Goal: Communication & Community: Answer question/provide support

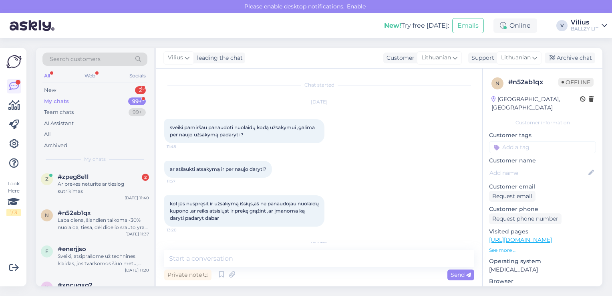
scroll to position [419, 0]
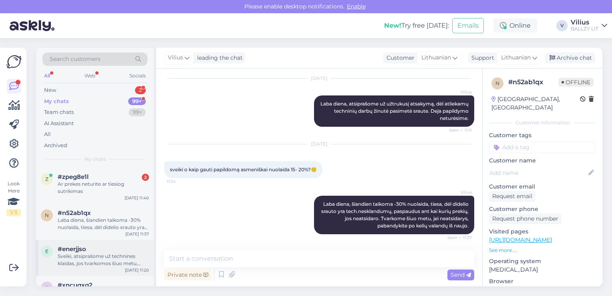
click at [108, 257] on div "Sveiki, atsiprašome už technines klaidas, jos tvarkomos šiuo metu, pabandykite …" at bounding box center [103, 259] width 91 height 14
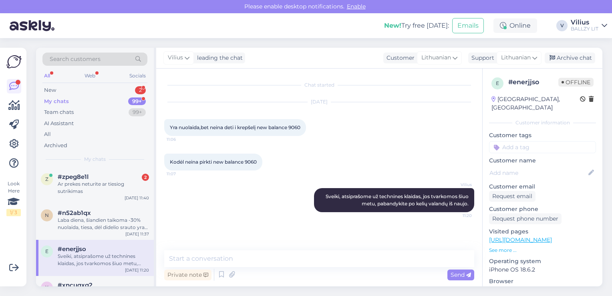
scroll to position [0, 0]
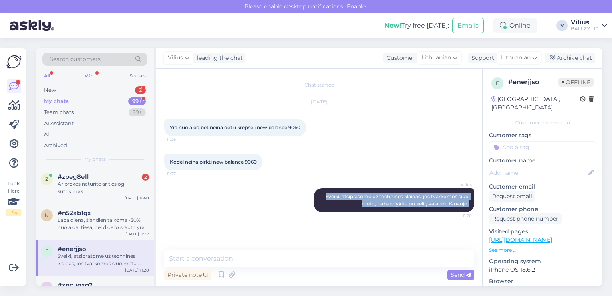
drag, startPoint x: 323, startPoint y: 193, endPoint x: 474, endPoint y: 204, distance: 151.8
click at [474, 204] on div "Chat started [DATE] Yra nuolaida,bet neina deti i krepšelį new balance 9060 11:…" at bounding box center [322, 159] width 317 height 166
copy span "Sveiki, atsiprašome už technines klaidas, jos tvarkomos šiuo metu, pabandykite …"
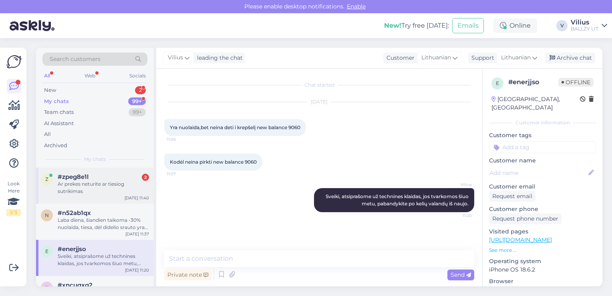
click at [94, 180] on div "Ar prekes neturite ar tiesiog sutrikimas" at bounding box center [103, 187] width 91 height 14
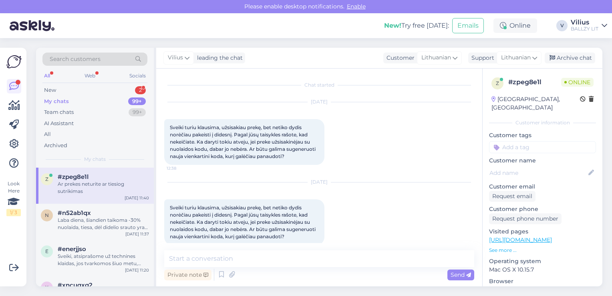
scroll to position [229, 0]
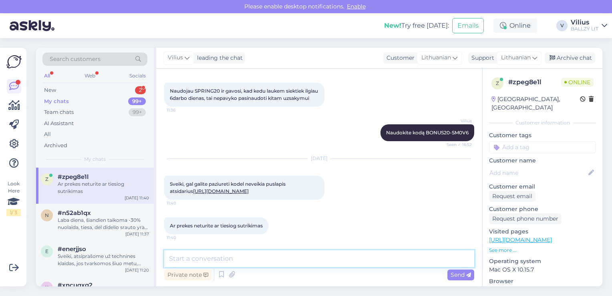
click at [279, 257] on textarea at bounding box center [319, 258] width 310 height 17
paste textarea "Sveiki, atsiprašome už technines klaidas, jos tvarkomos šiuo metu, pabandykite …"
type textarea "Sveiki, atsiprašome už technines klaidas, jos tvarkomos šiuo metu, pabandykite …"
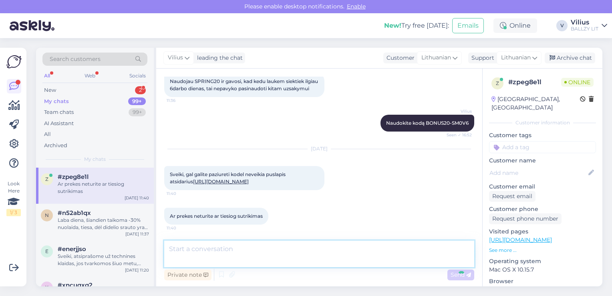
scroll to position [270, 0]
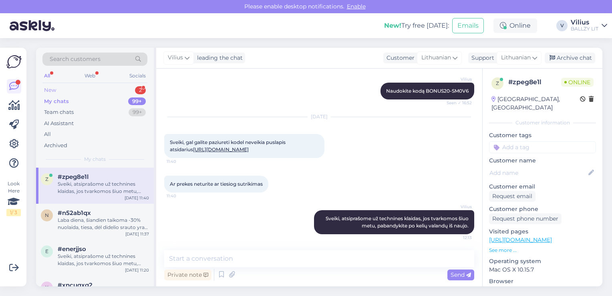
click at [89, 94] on div "New 2" at bounding box center [94, 90] width 105 height 11
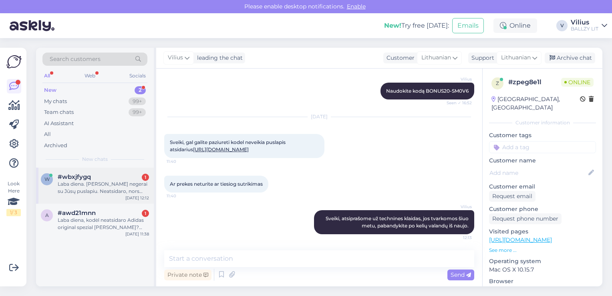
click at [107, 187] on div "Laba diena. [PERSON_NAME] negerai su Jūsų puslapiu. Neatsidaro, nors naršant ro…" at bounding box center [103, 187] width 91 height 14
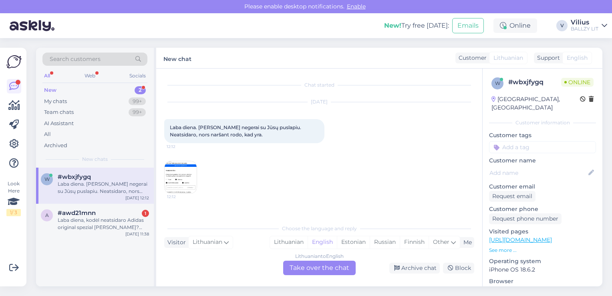
scroll to position [0, 0]
click at [282, 240] on div "Lithuanian" at bounding box center [289, 242] width 38 height 12
click at [322, 269] on div "Lithuanian to Lithuanian Take over the chat" at bounding box center [319, 267] width 72 height 14
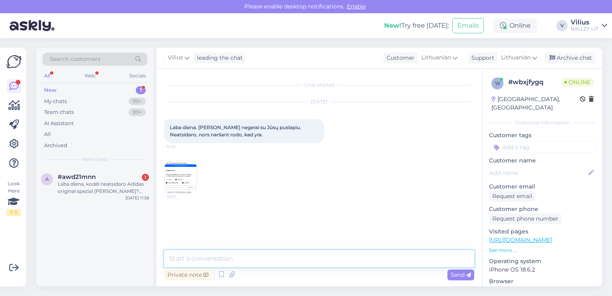
click at [282, 256] on textarea at bounding box center [319, 258] width 310 height 17
paste textarea "Sveiki, atsiprašome už technines klaidas, jos tvarkomos šiuo metu, pabandykite …"
type textarea "Sveiki, atsiprašome už technines klaidas, jos tvarkomos šiuo metu, pabandykite …"
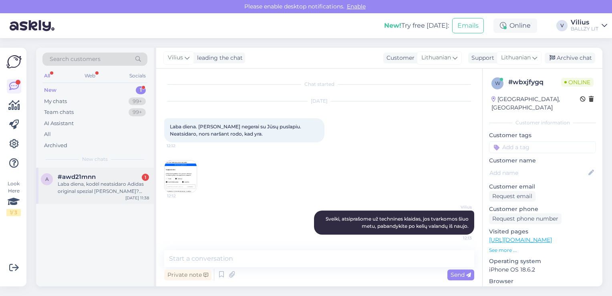
click at [123, 185] on div "Laba diena, kodėl neatsidaro Adidas original spezial rudi batai? Visad meta kla…" at bounding box center [103, 187] width 91 height 14
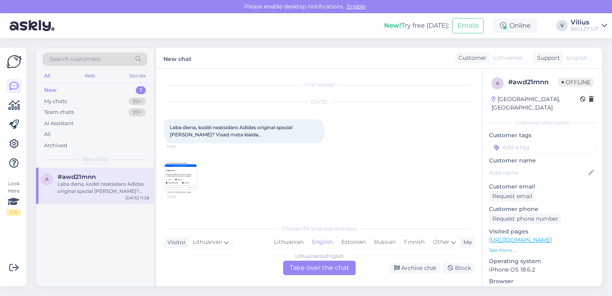
scroll to position [0, 0]
click at [301, 238] on div "Lithuanian" at bounding box center [289, 242] width 38 height 12
click at [316, 259] on div "Lithuanian to Lithuanian" at bounding box center [319, 255] width 56 height 7
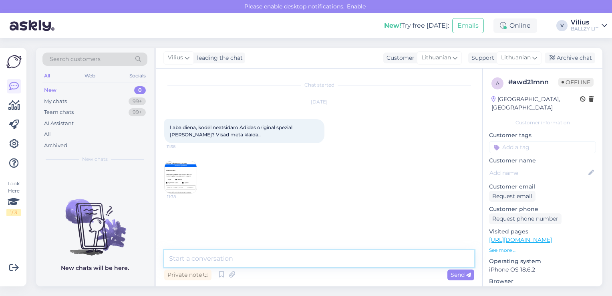
click at [292, 260] on textarea at bounding box center [319, 258] width 310 height 17
paste textarea "Sveiki, atsiprašome už technines klaidas, jos tvarkomos šiuo metu, pabandykite …"
type textarea "Sveiki, atsiprašome už technines klaidas, jos tvarkomos šiuo metu, pabandykite …"
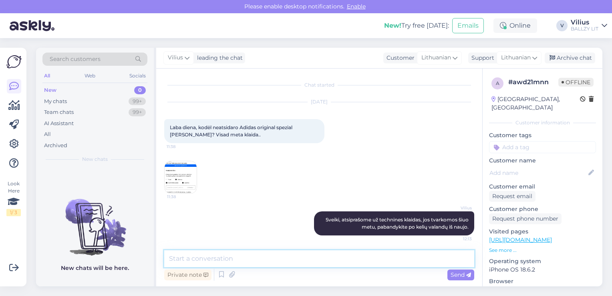
scroll to position [1, 0]
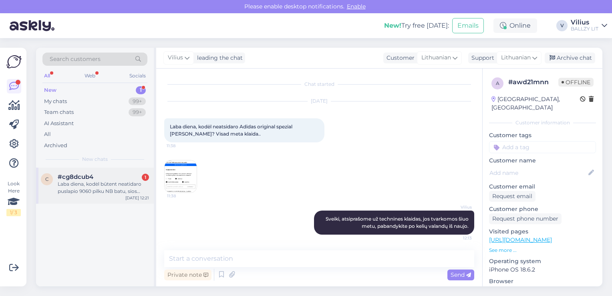
click at [107, 182] on div "Laba diena, kodėl būtent neatidaro puslapio 9060 pilku NB batu, sios spalvos ne…" at bounding box center [103, 187] width 91 height 14
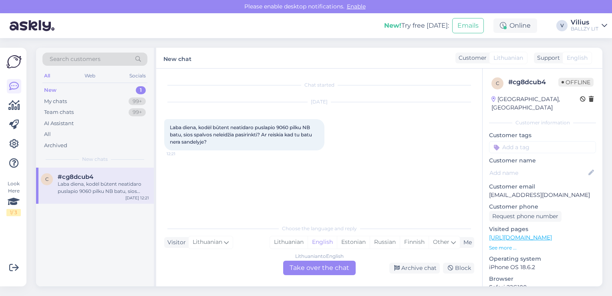
scroll to position [0, 0]
click at [290, 242] on div "Lithuanian" at bounding box center [289, 242] width 38 height 12
click at [325, 270] on div "Lithuanian to Lithuanian Take over the chat" at bounding box center [319, 267] width 72 height 14
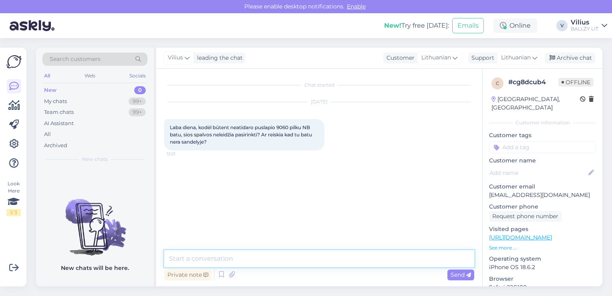
click at [296, 263] on textarea at bounding box center [319, 258] width 310 height 17
paste textarea "Sveiki, atsiprašome už technines klaidas, jos tvarkomos šiuo metu, pabandykite …"
type textarea "Sveiki, atsiprašome už technines klaidas, jos tvarkomos šiuo metu, pabandykite …"
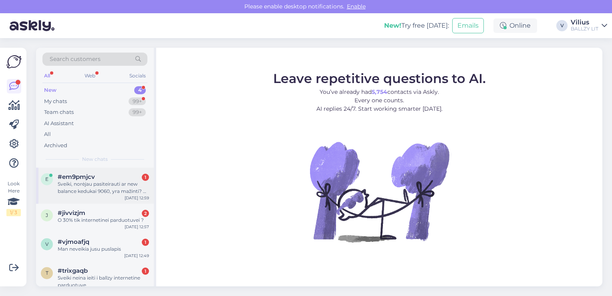
click at [106, 185] on div "Sveiki, norėjau pasiteirauti ar new balance kedukai 9060, yra mažinti? Ar pilna…" at bounding box center [103, 187] width 91 height 14
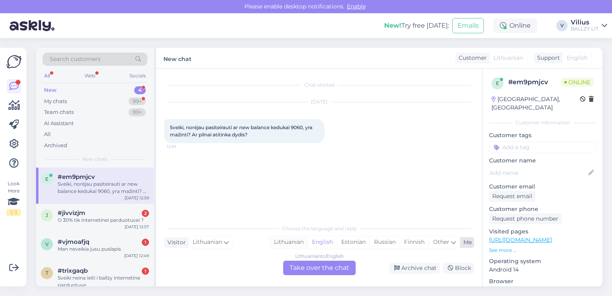
click at [285, 240] on div "Lithuanian" at bounding box center [289, 242] width 38 height 12
click at [302, 267] on div "Lithuanian to Lithuanian Take over the chat" at bounding box center [319, 267] width 72 height 14
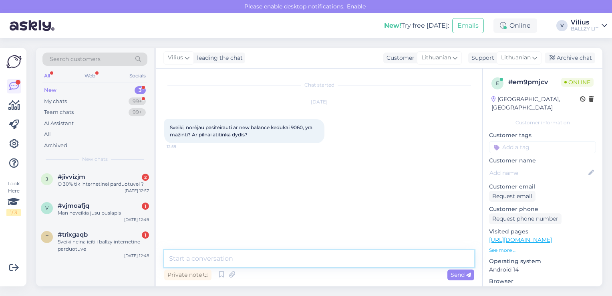
click at [288, 261] on textarea at bounding box center [319, 258] width 310 height 17
type textarea "Laba diena, priklausomai su kuo lyginate. Ar turite kito modelio NB batelių?"
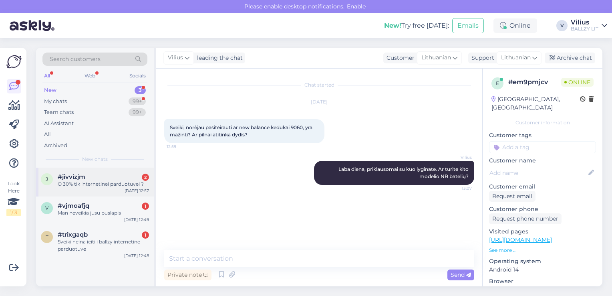
click at [83, 181] on div "O 30% tik internetinei parduotuvei ?" at bounding box center [103, 183] width 91 height 7
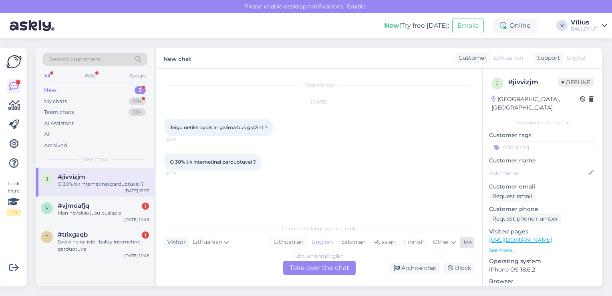
click at [280, 239] on div "Lithuanian" at bounding box center [289, 242] width 38 height 12
click at [299, 262] on div "Lithuanian to Lithuanian Take over the chat" at bounding box center [319, 267] width 72 height 14
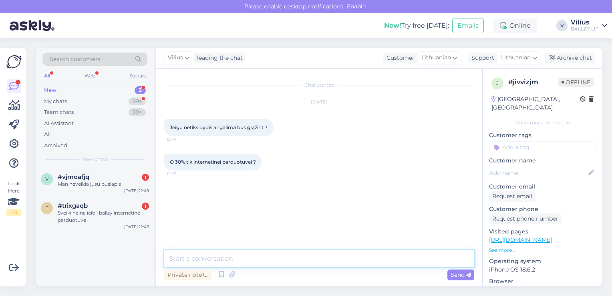
click at [291, 260] on textarea at bounding box center [319, 258] width 310 height 17
type textarea "Sveiki"
